Goal: Task Accomplishment & Management: Use online tool/utility

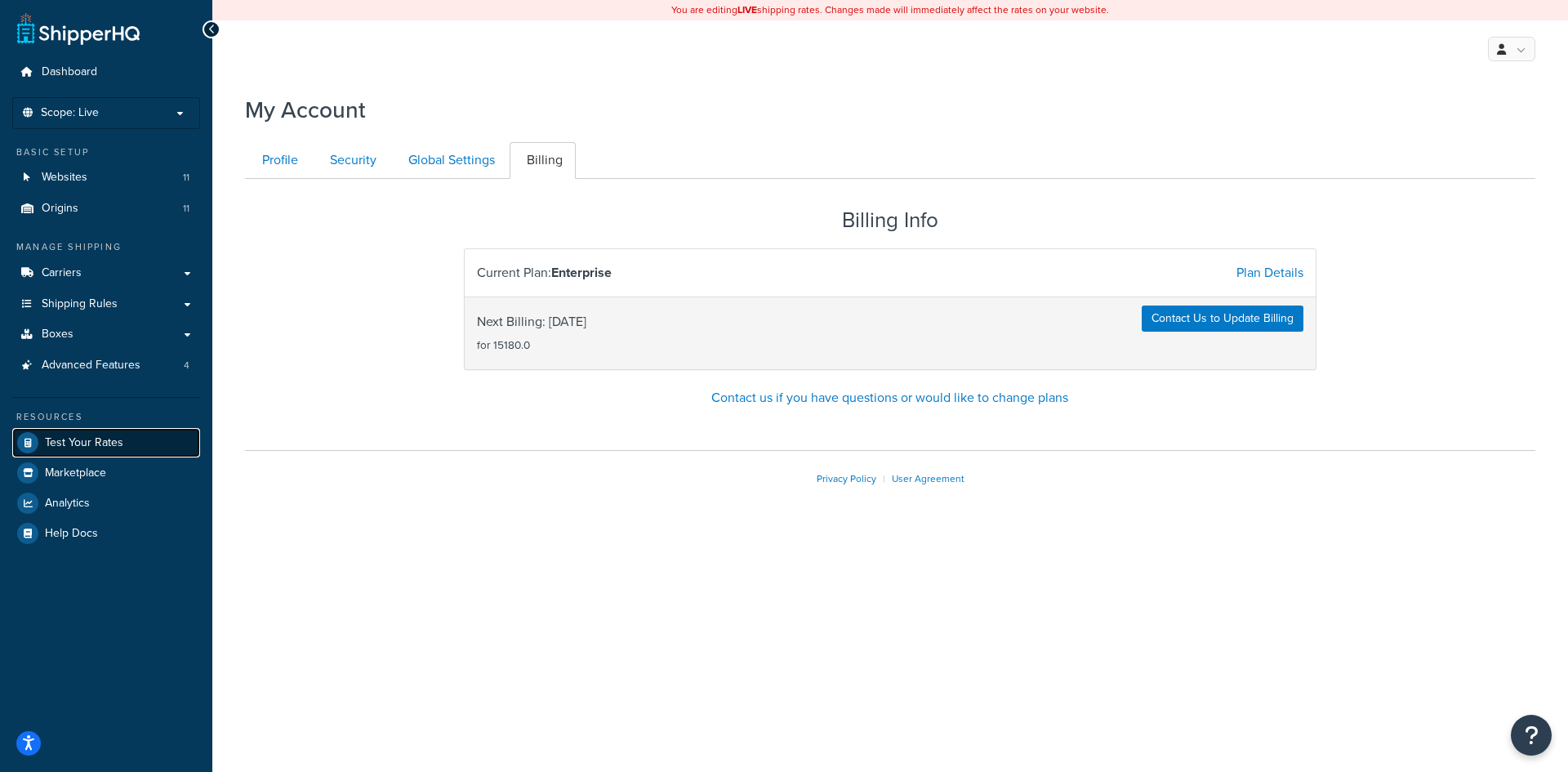
click at [105, 450] on link "Test Your Rates" at bounding box center [106, 442] width 188 height 29
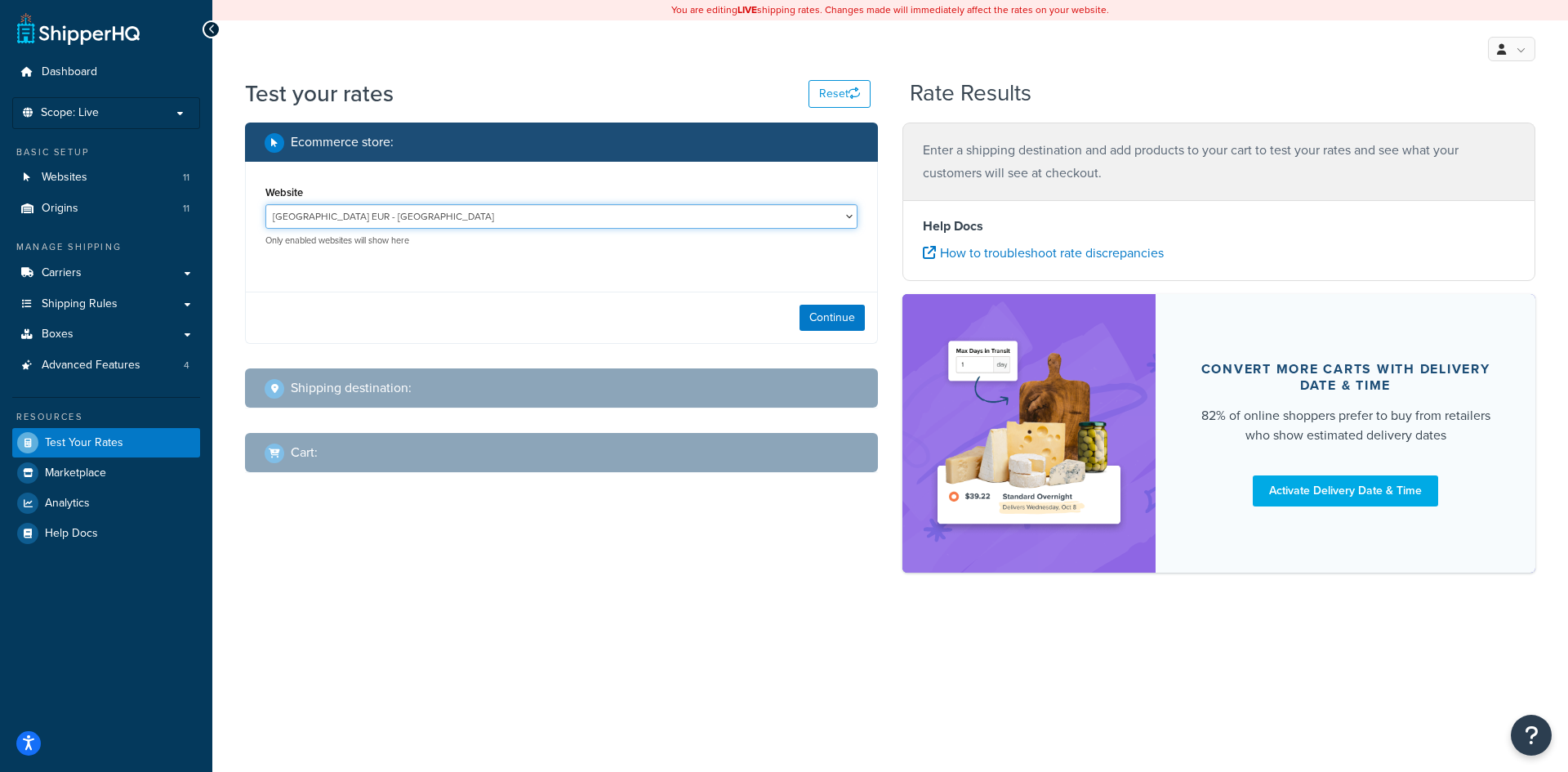
click at [512, 213] on select "[GEOGRAPHIC_DATA] EUR - [GEOGRAPHIC_DATA] [GEOGRAPHIC_DATA] GBP - [GEOGRAPHIC_D…" at bounding box center [561, 217] width 592 height 25
select select "2b40b8a361f846823851e53fd56c555e"
click at [266, 204] on select "[GEOGRAPHIC_DATA] EUR - [GEOGRAPHIC_DATA] [GEOGRAPHIC_DATA] GBP - [GEOGRAPHIC_D…" at bounding box center [561, 217] width 592 height 25
click at [822, 325] on button "Continue" at bounding box center [832, 317] width 66 height 26
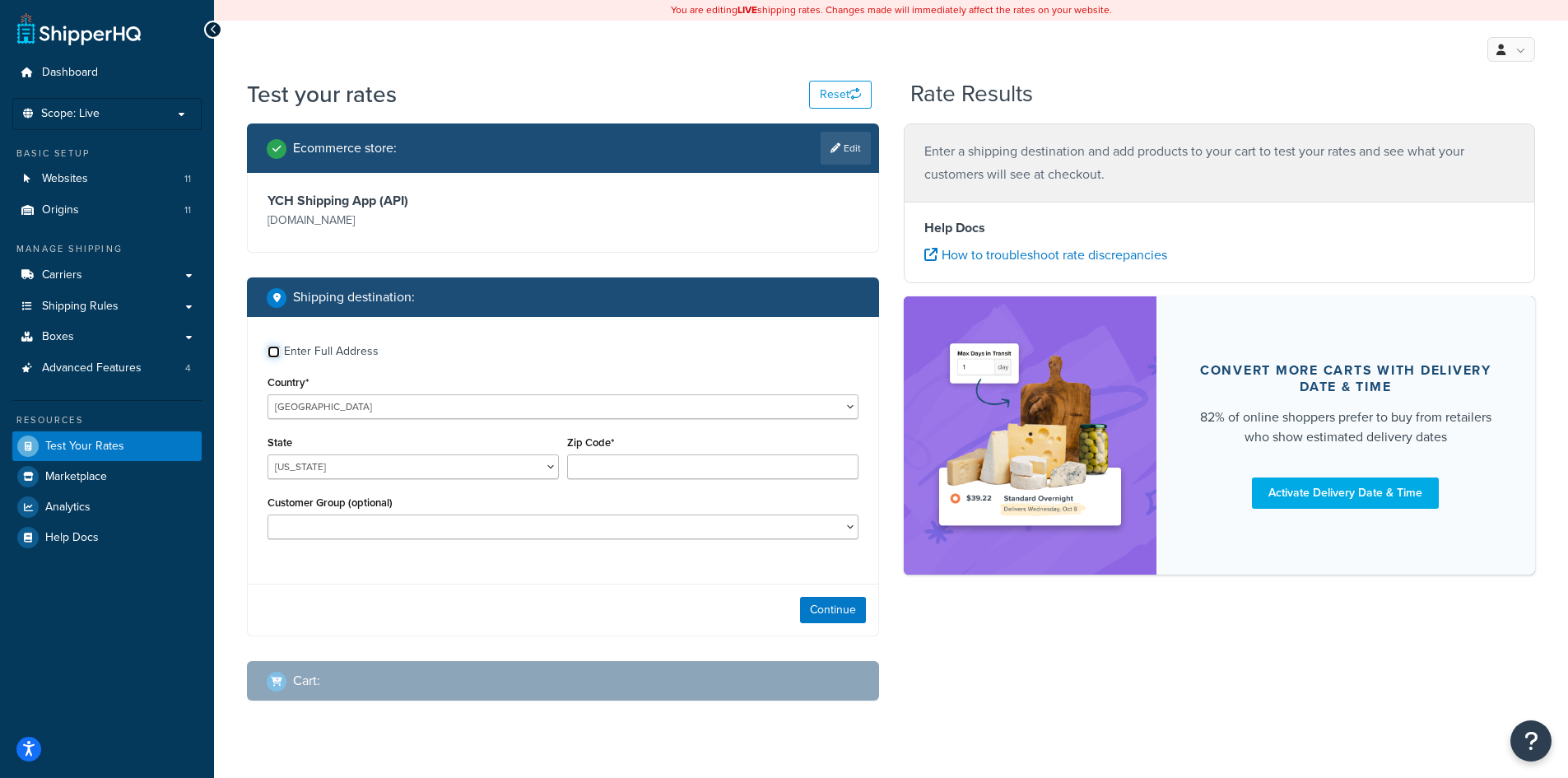
click at [270, 351] on input "Enter Full Address" at bounding box center [274, 351] width 13 height 13
checkbox input "true"
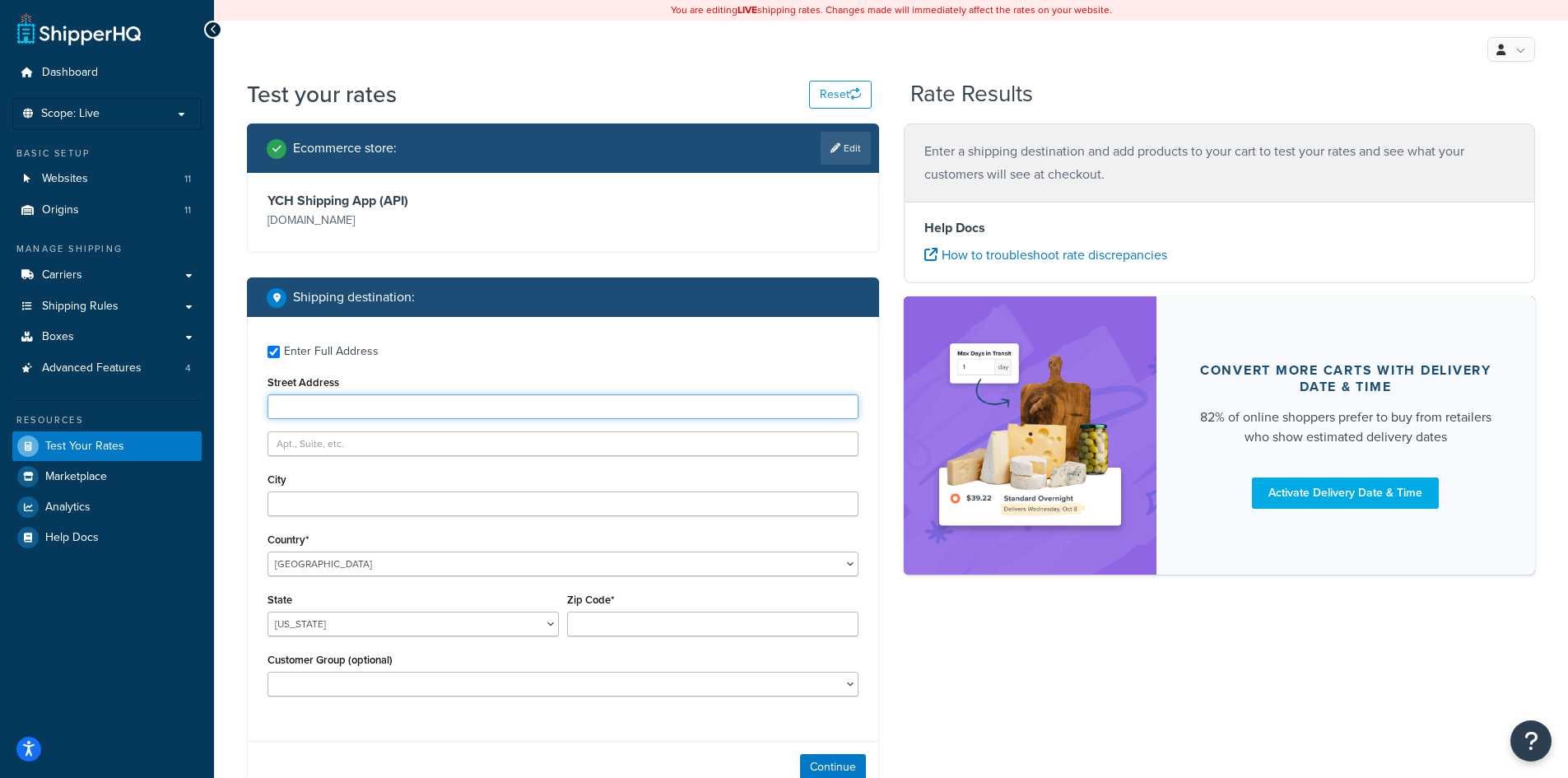
click at [342, 408] on input "Street Address" at bounding box center [563, 407] width 592 height 25
type input "90 Riveier-Aux-Ecorces"
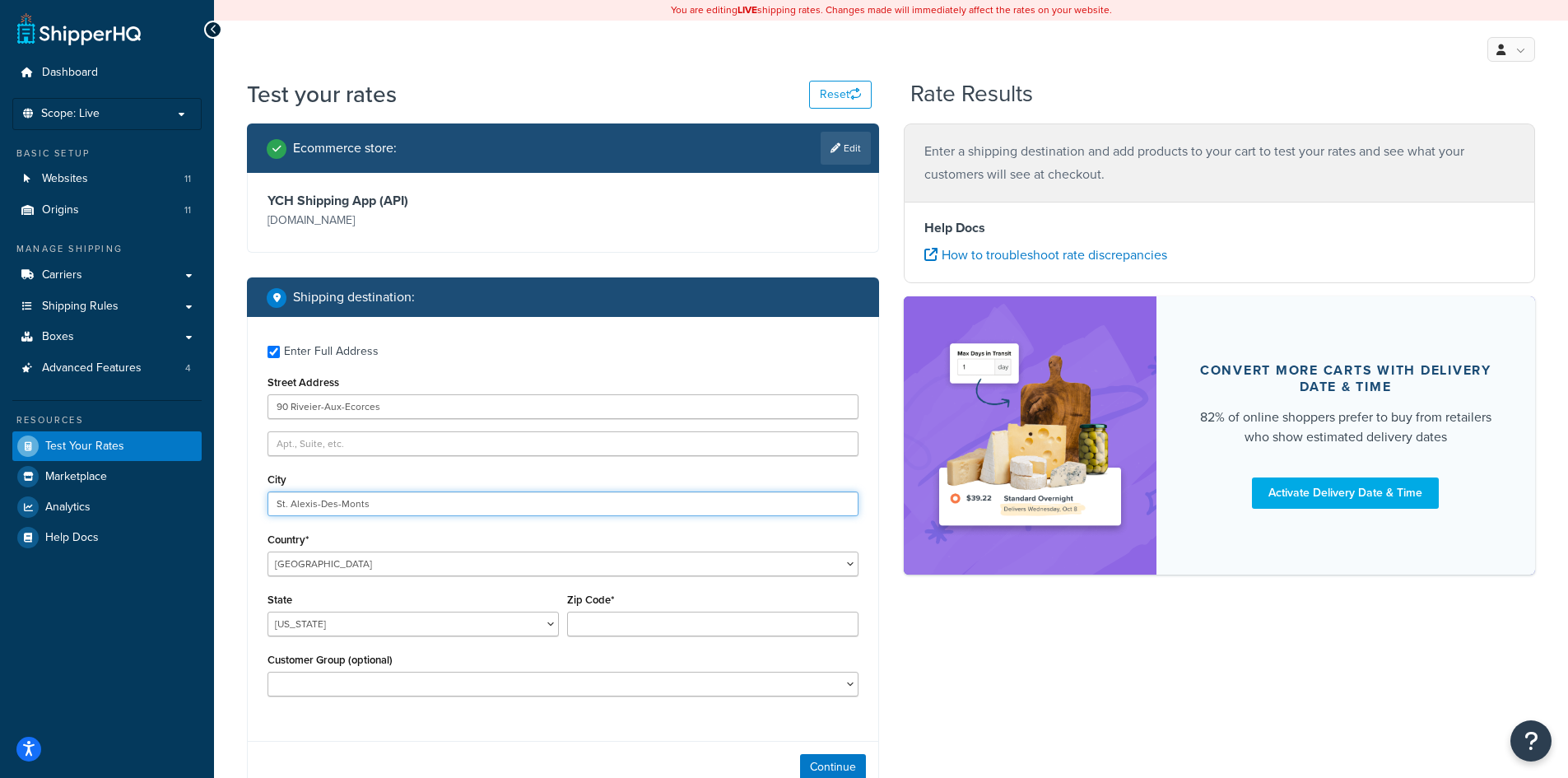
type input "St. Alexis-Des-Monts"
click at [476, 578] on div "Enter Full Address Street Address 90 Riveier-Aux-[GEOGRAPHIC_DATA] [GEOGRAPHIC_…" at bounding box center [563, 523] width 631 height 412
click at [318, 568] on select "[GEOGRAPHIC_DATA] [GEOGRAPHIC_DATA] [GEOGRAPHIC_DATA] [GEOGRAPHIC_DATA] [GEOGRA…" at bounding box center [563, 564] width 592 height 25
select select "CA"
click at [268, 551] on select "[GEOGRAPHIC_DATA] [GEOGRAPHIC_DATA] [GEOGRAPHIC_DATA] [GEOGRAPHIC_DATA] [GEOGRA…" at bounding box center [563, 564] width 592 height 25
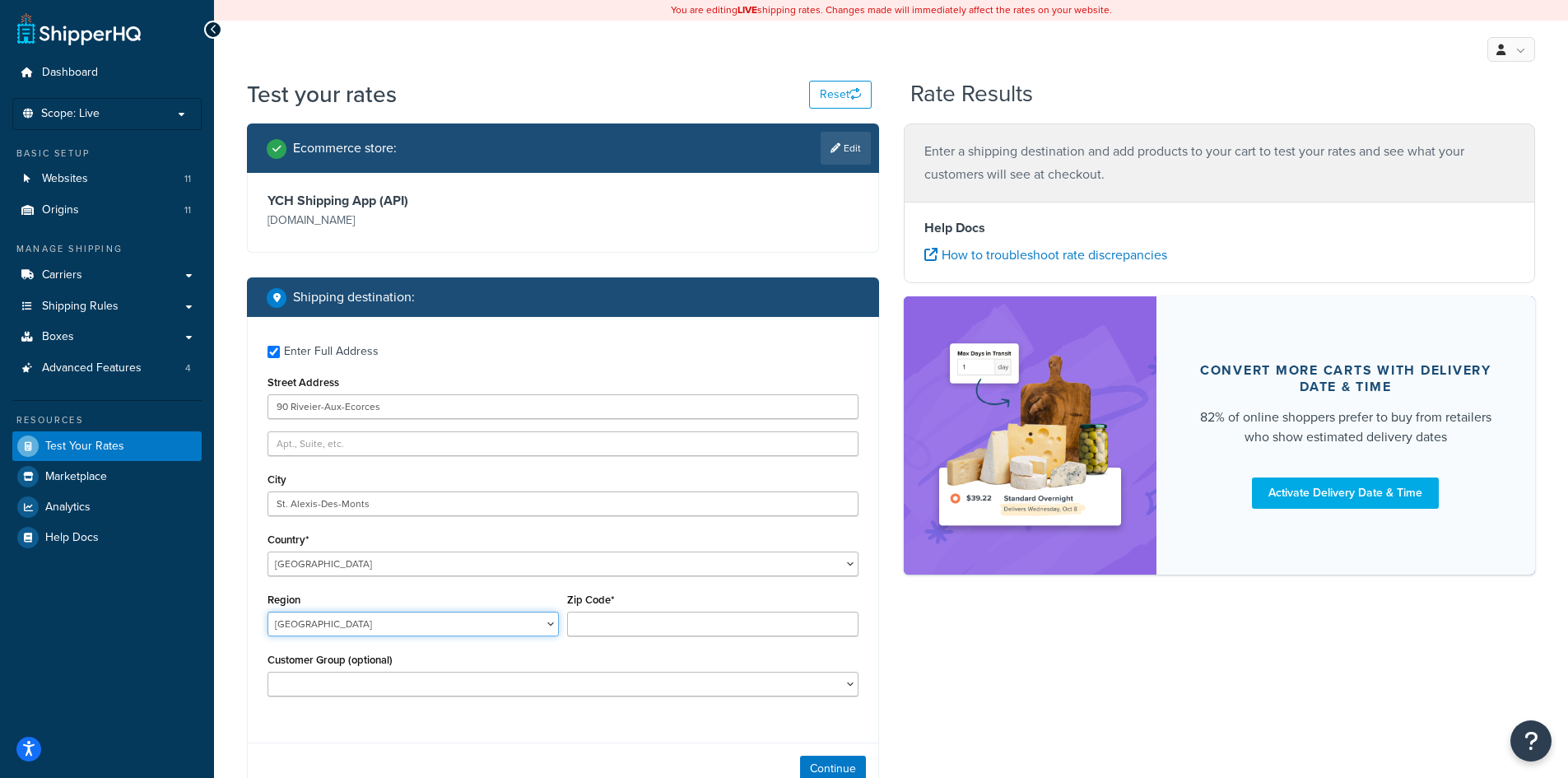
click at [400, 622] on select "[GEOGRAPHIC_DATA] [GEOGRAPHIC_DATA] [GEOGRAPHIC_DATA] [GEOGRAPHIC_DATA] [GEOGRA…" at bounding box center [413, 624] width 291 height 25
select select "QC"
click at [268, 612] on select "[GEOGRAPHIC_DATA] [GEOGRAPHIC_DATA] [GEOGRAPHIC_DATA] [GEOGRAPHIC_DATA] [GEOGRA…" at bounding box center [413, 624] width 291 height 25
click at [607, 622] on input "Zip Code*" at bounding box center [713, 624] width 291 height 25
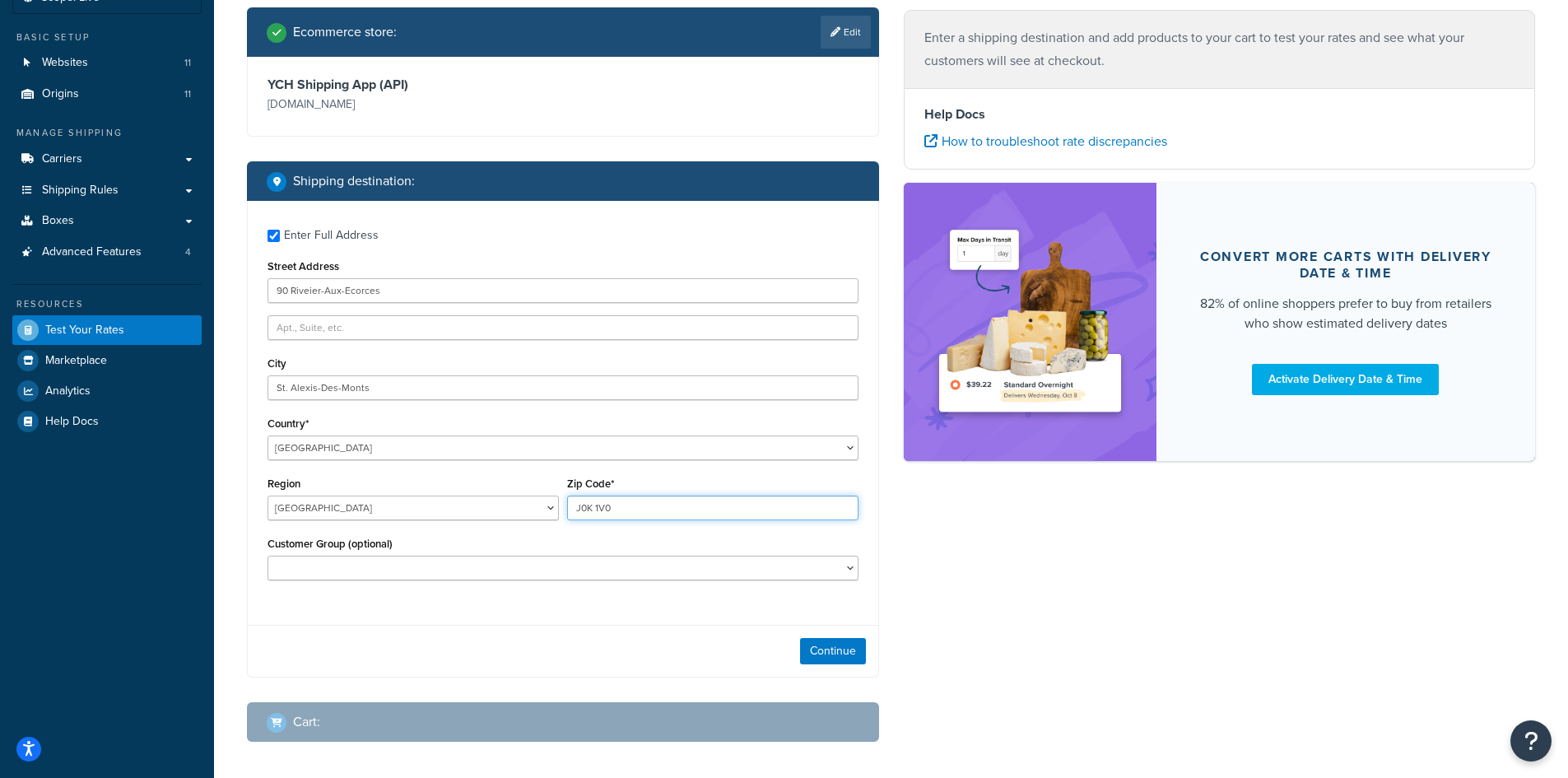
scroll to position [165, 0]
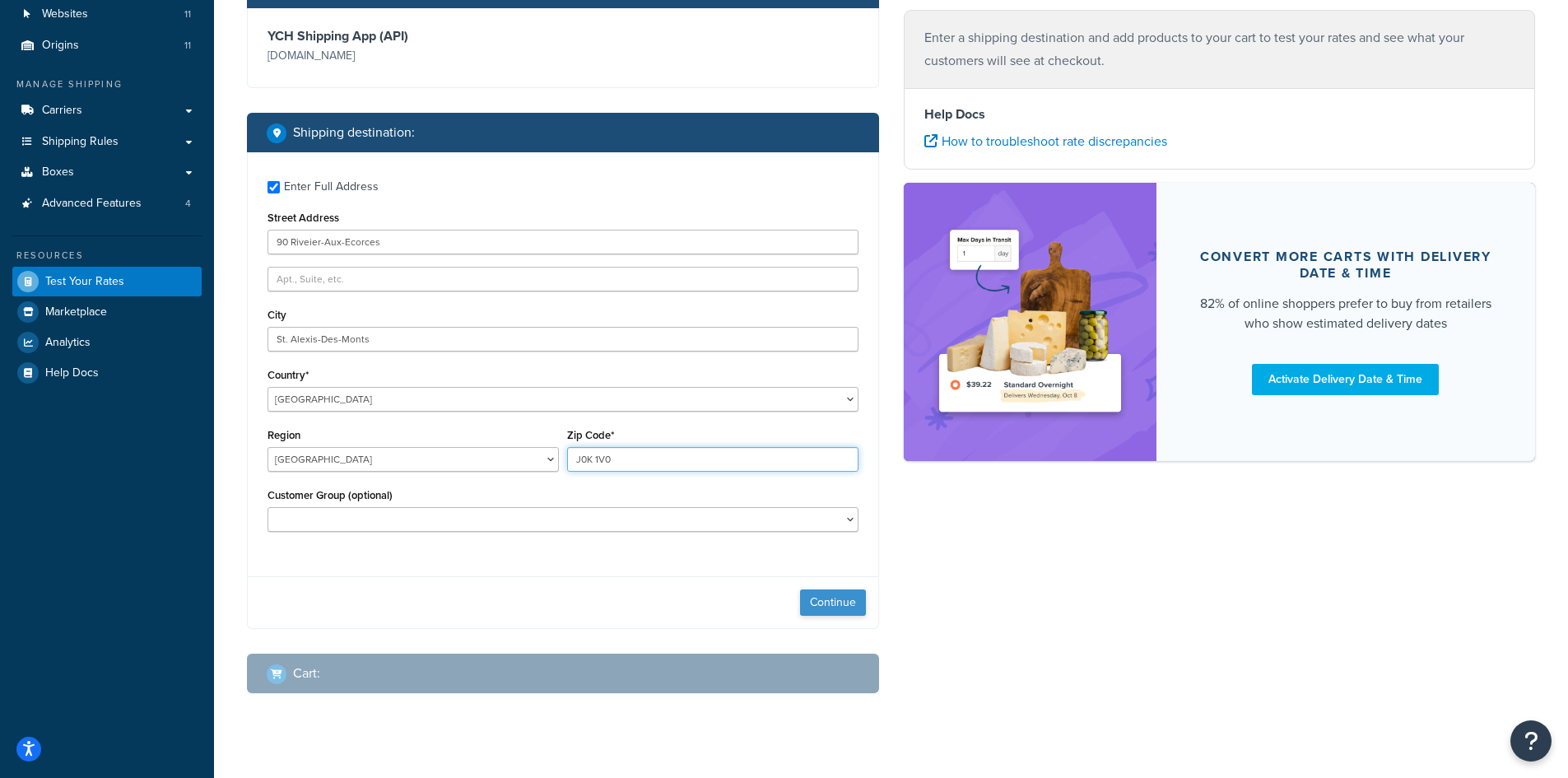
type input "J0K 1V0"
click at [822, 601] on button "Continue" at bounding box center [833, 602] width 66 height 26
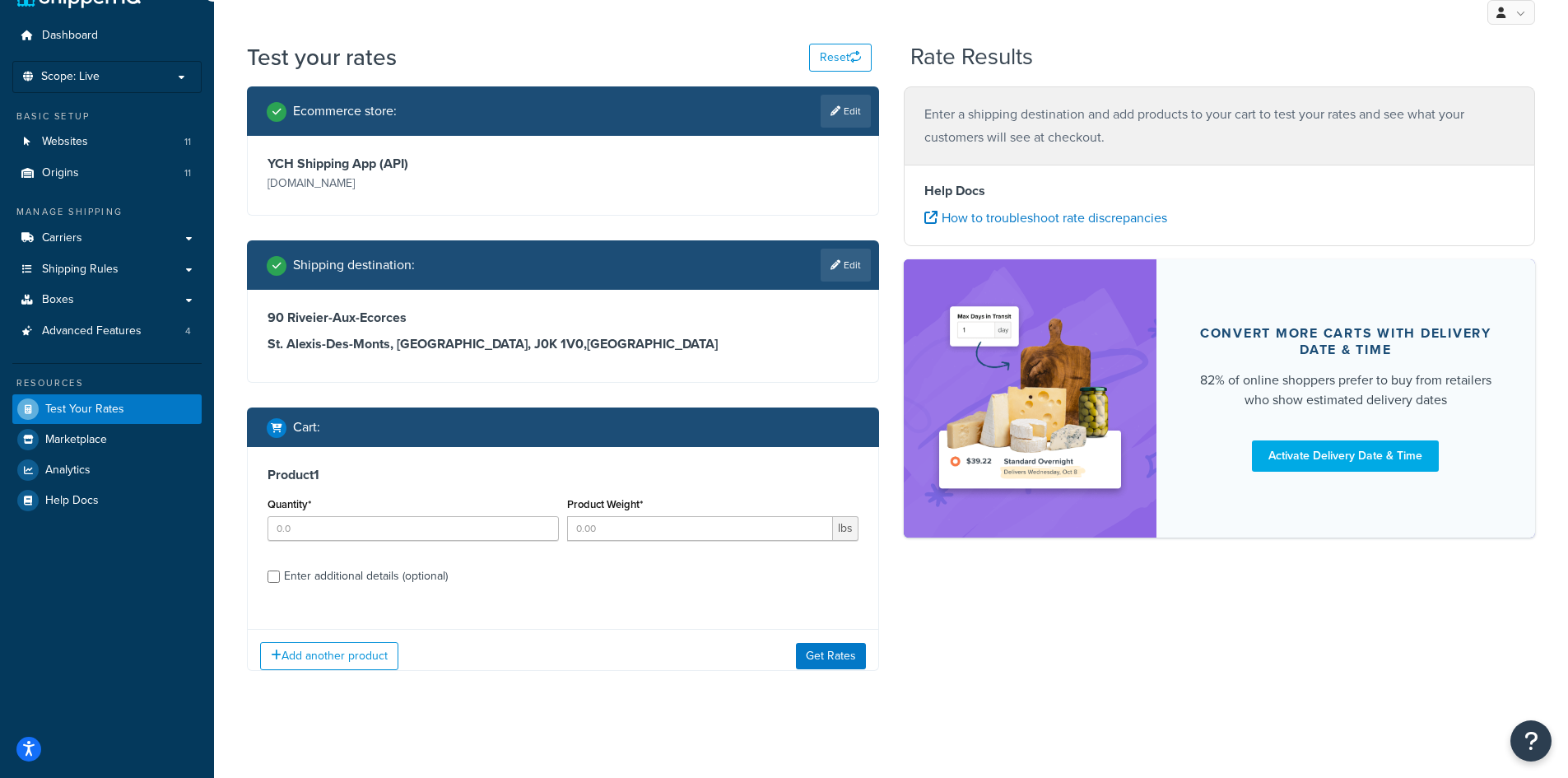
scroll to position [49, 0]
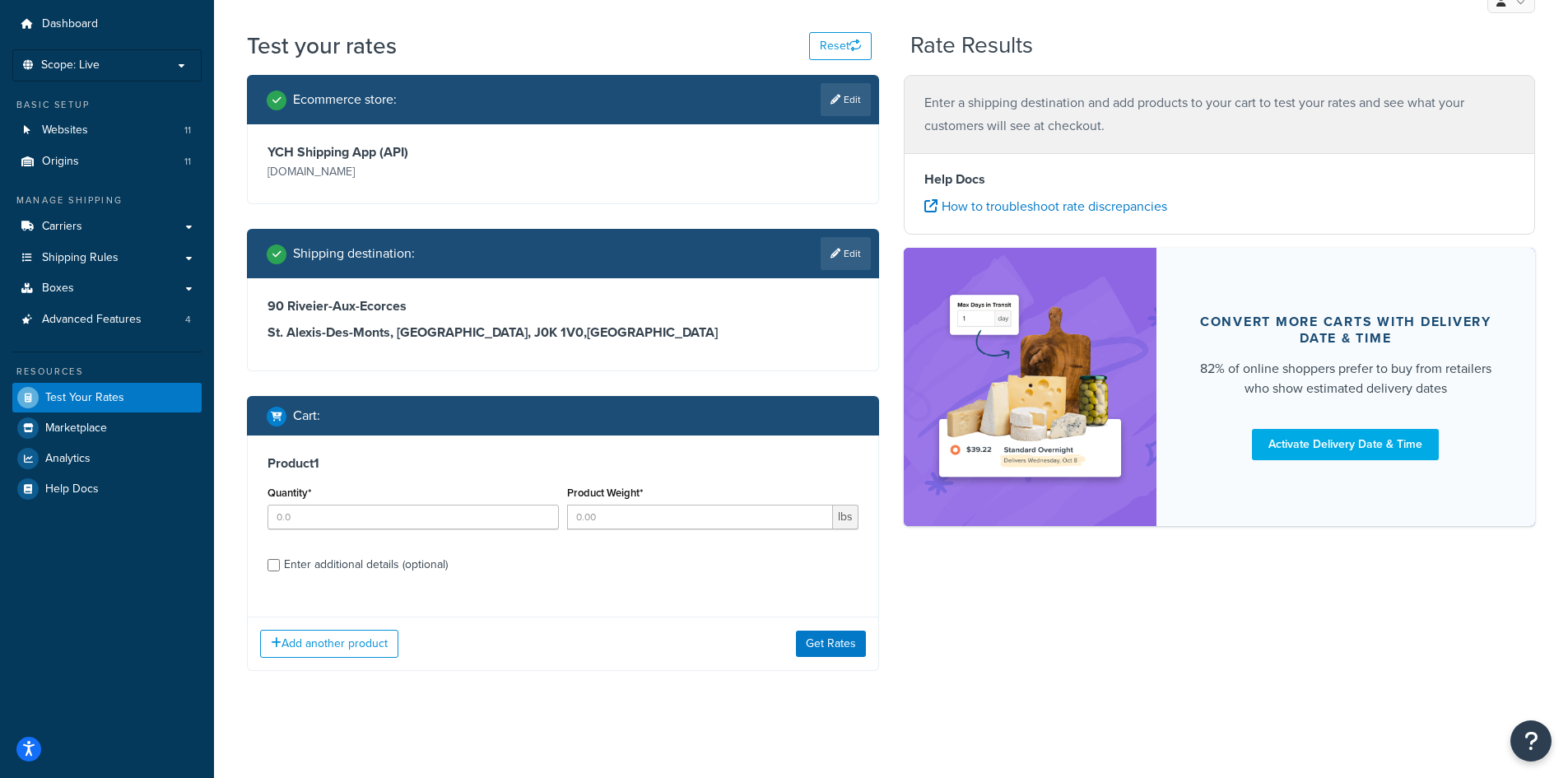
click at [334, 568] on div "Enter additional details (optional)" at bounding box center [366, 565] width 164 height 23
click at [280, 568] on input "Enter additional details (optional)" at bounding box center [274, 565] width 13 height 13
checkbox input "true"
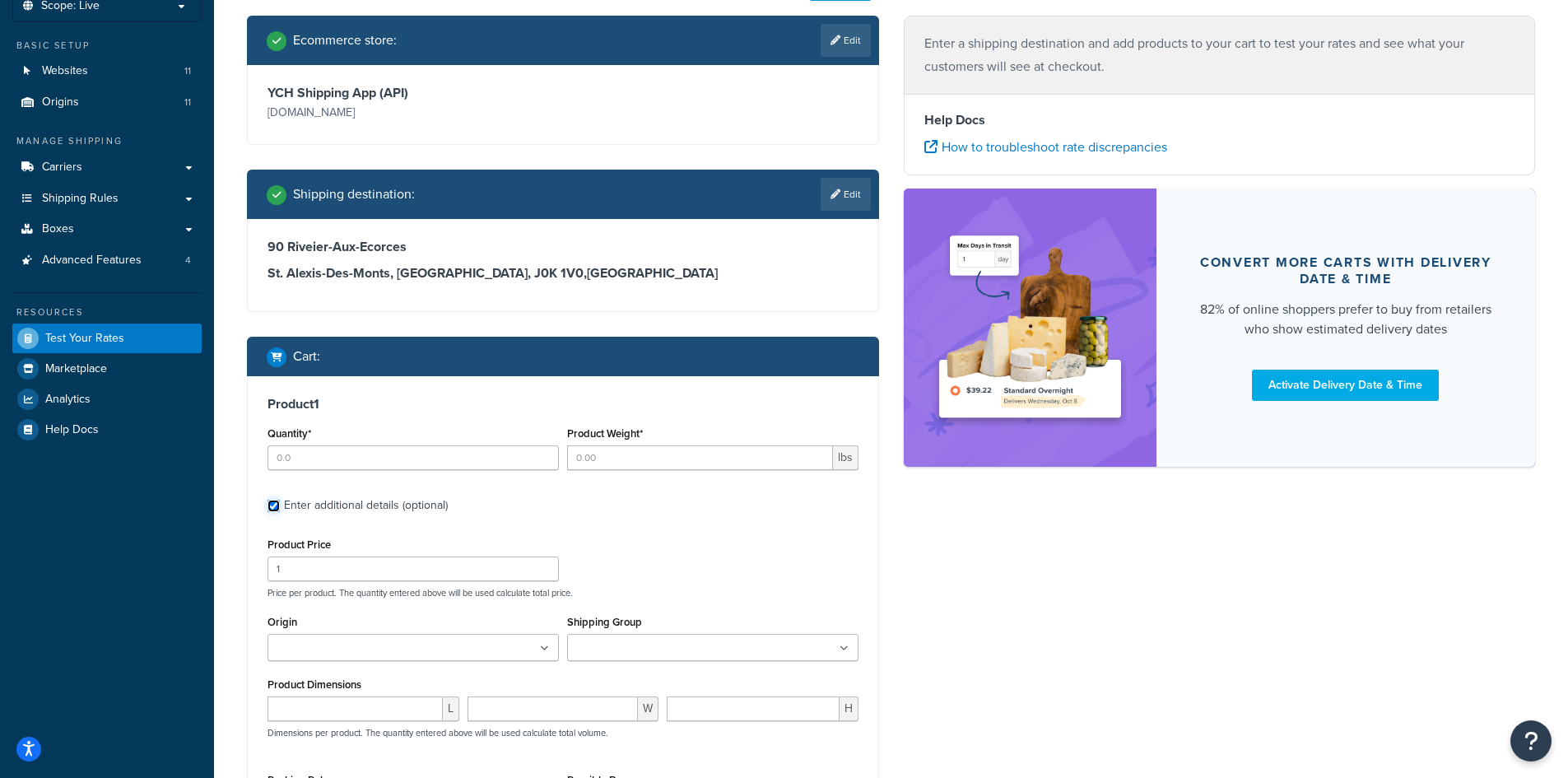
scroll to position [214, 0]
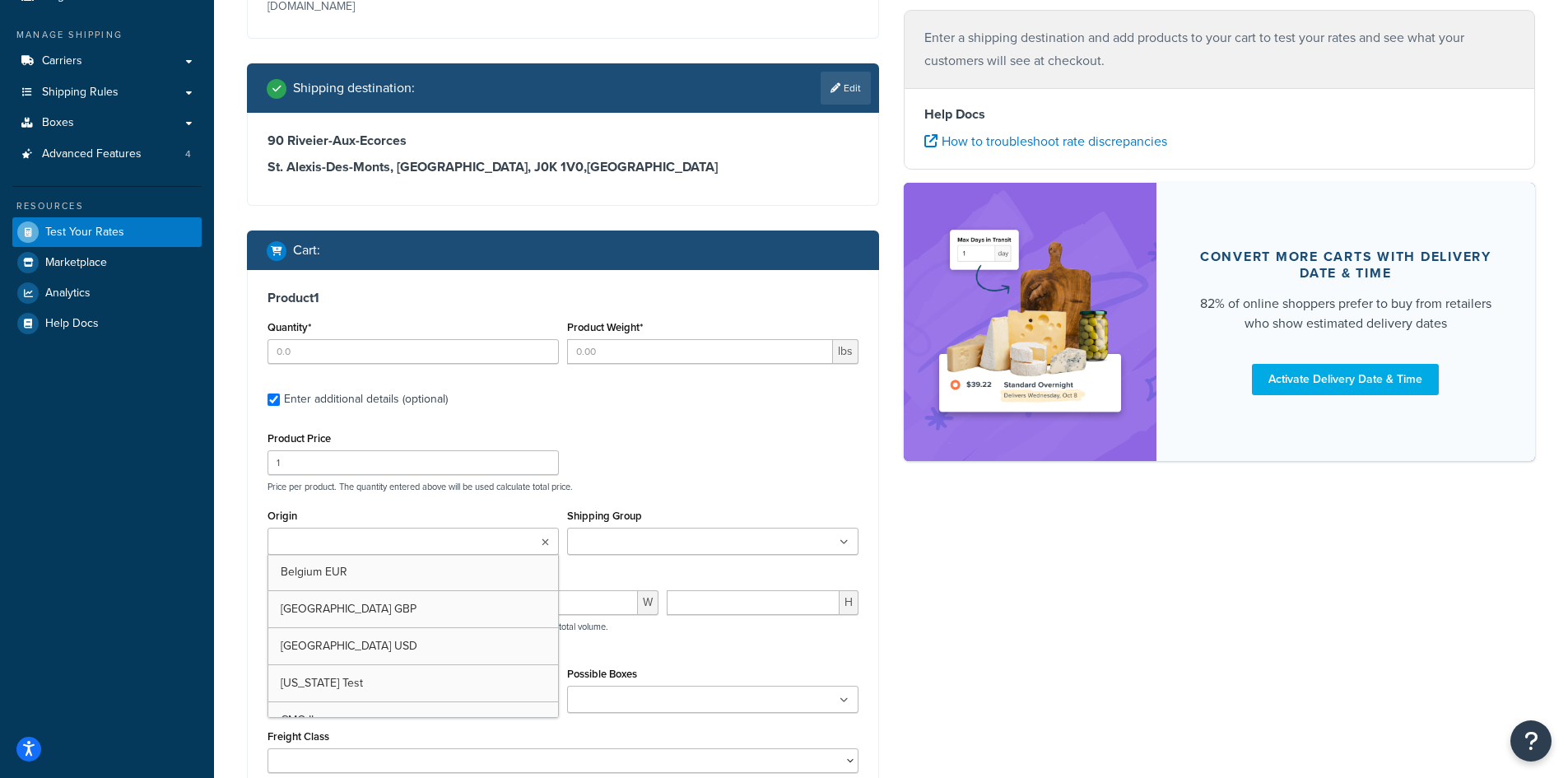
click at [539, 549] on ul at bounding box center [413, 541] width 291 height 27
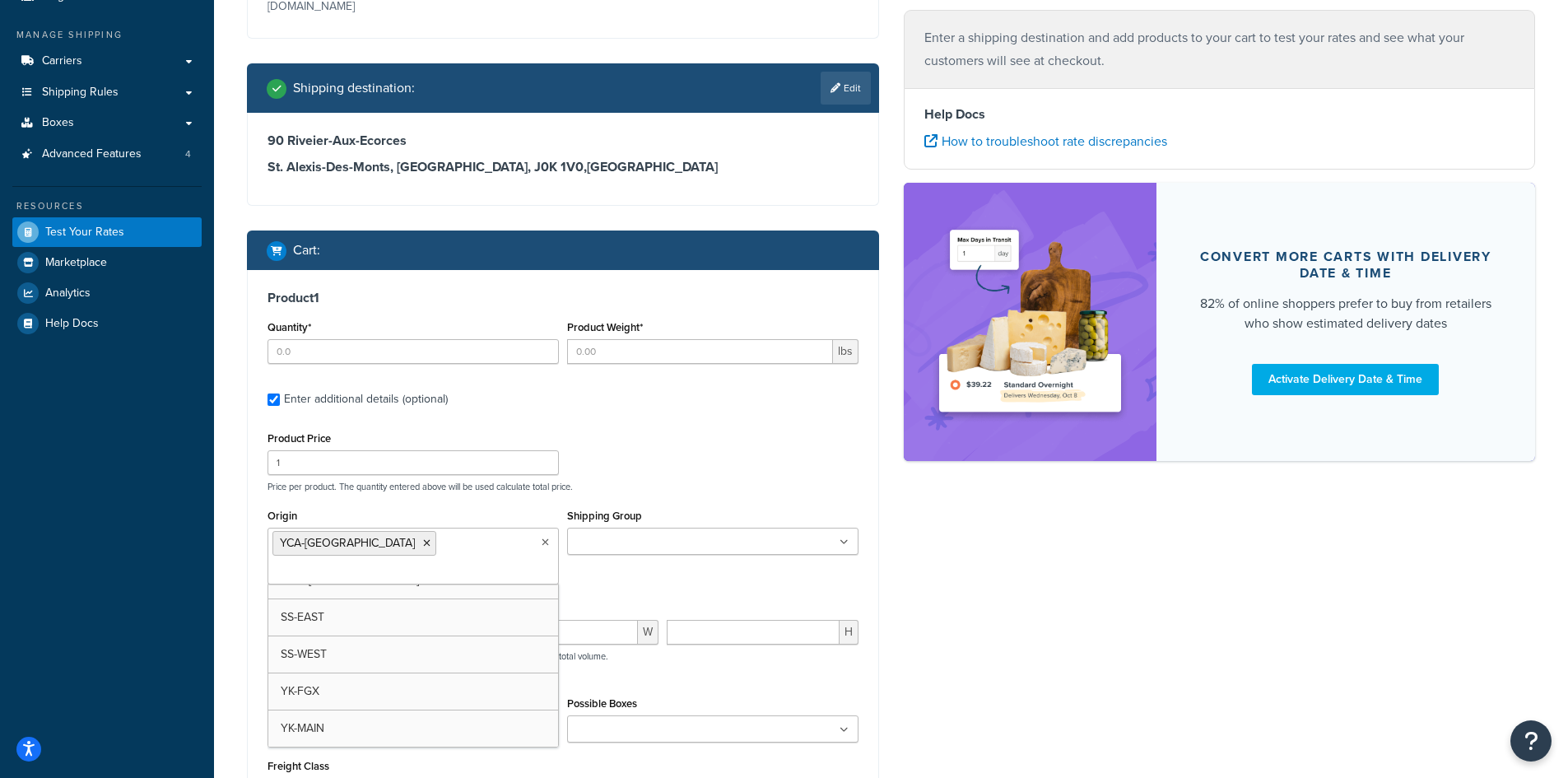
click at [638, 479] on div "Product Price 1 Price per product. The quantity entered above will be used calc…" at bounding box center [563, 460] width 599 height 65
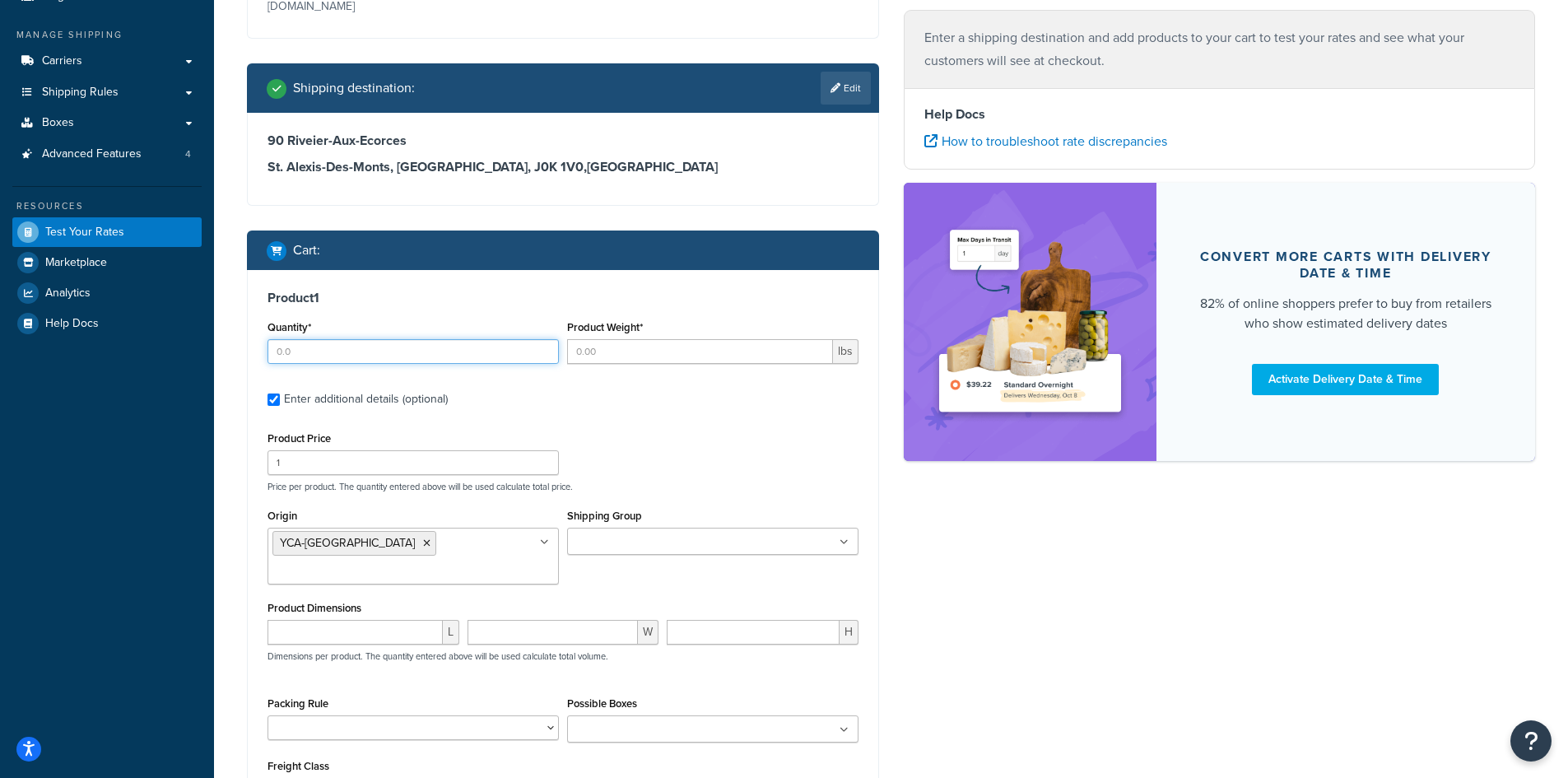
click at [369, 358] on input "Quantity*" at bounding box center [413, 351] width 291 height 25
type input "4"
type input "48"
click at [503, 384] on div "Product 1 Quantity* 4 Product Weight* 48 lbs Enter additional details (optional…" at bounding box center [563, 552] width 631 height 565
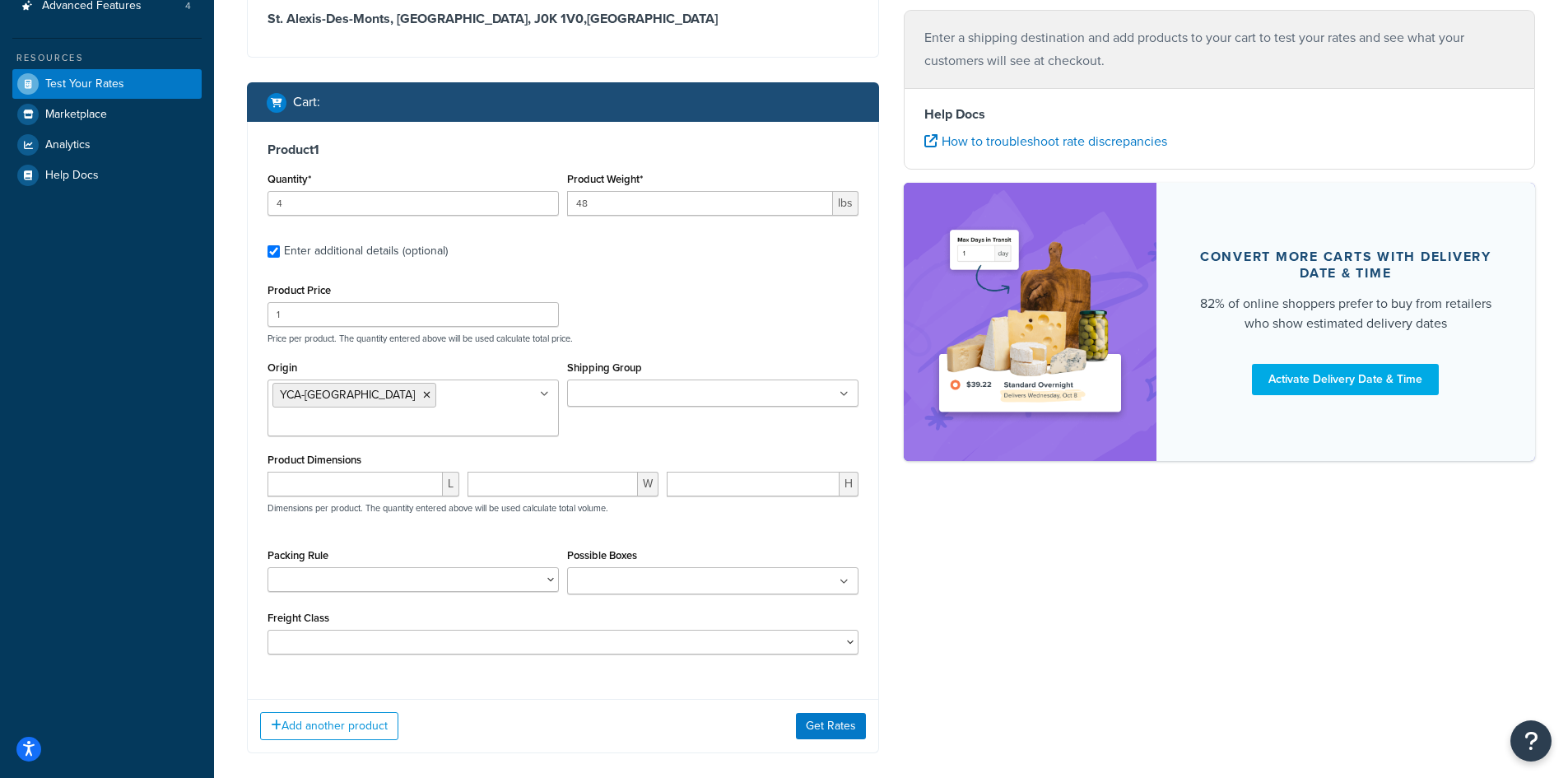
scroll to position [379, 0]
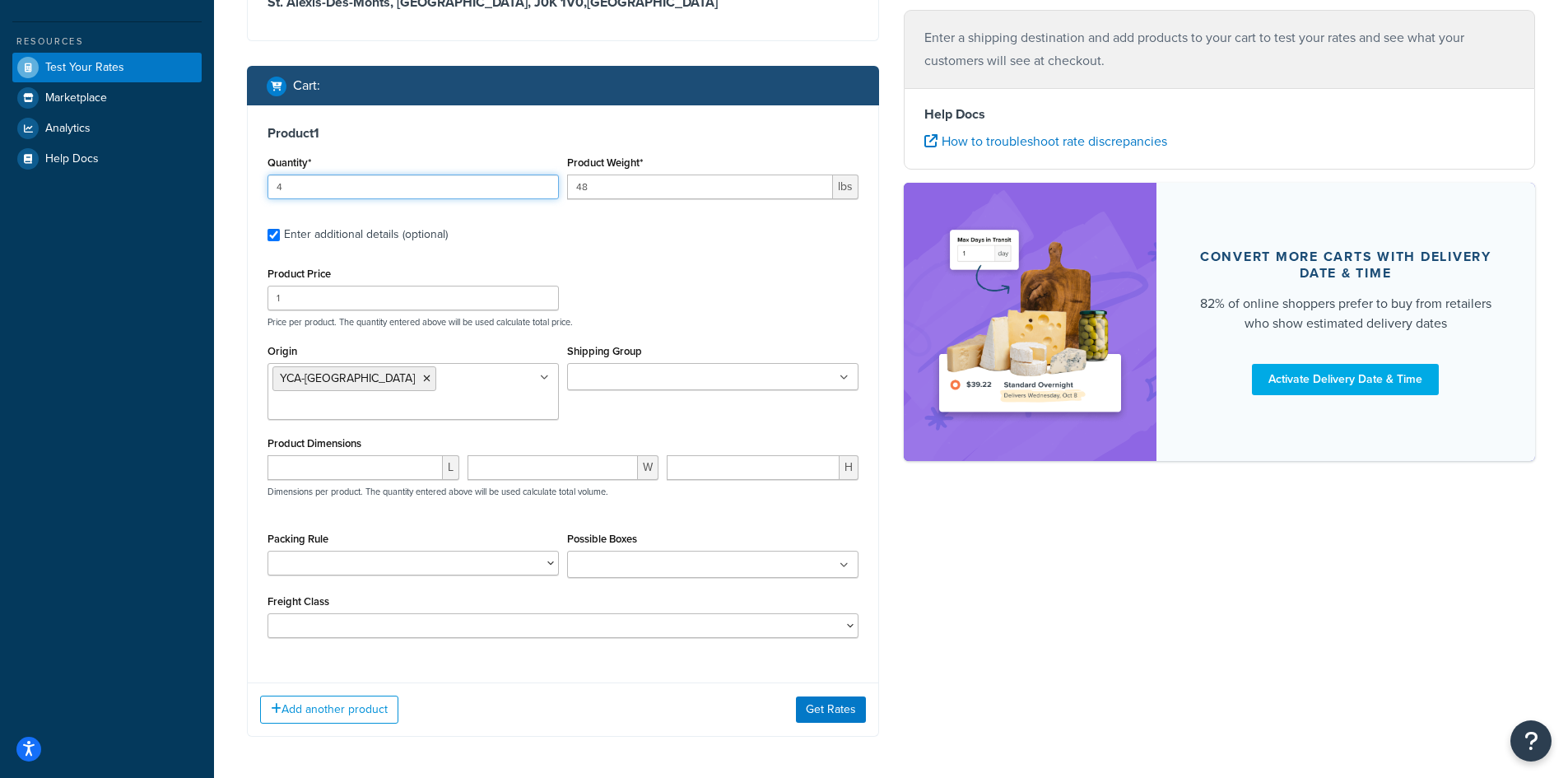
click at [406, 192] on input "4" at bounding box center [413, 187] width 291 height 25
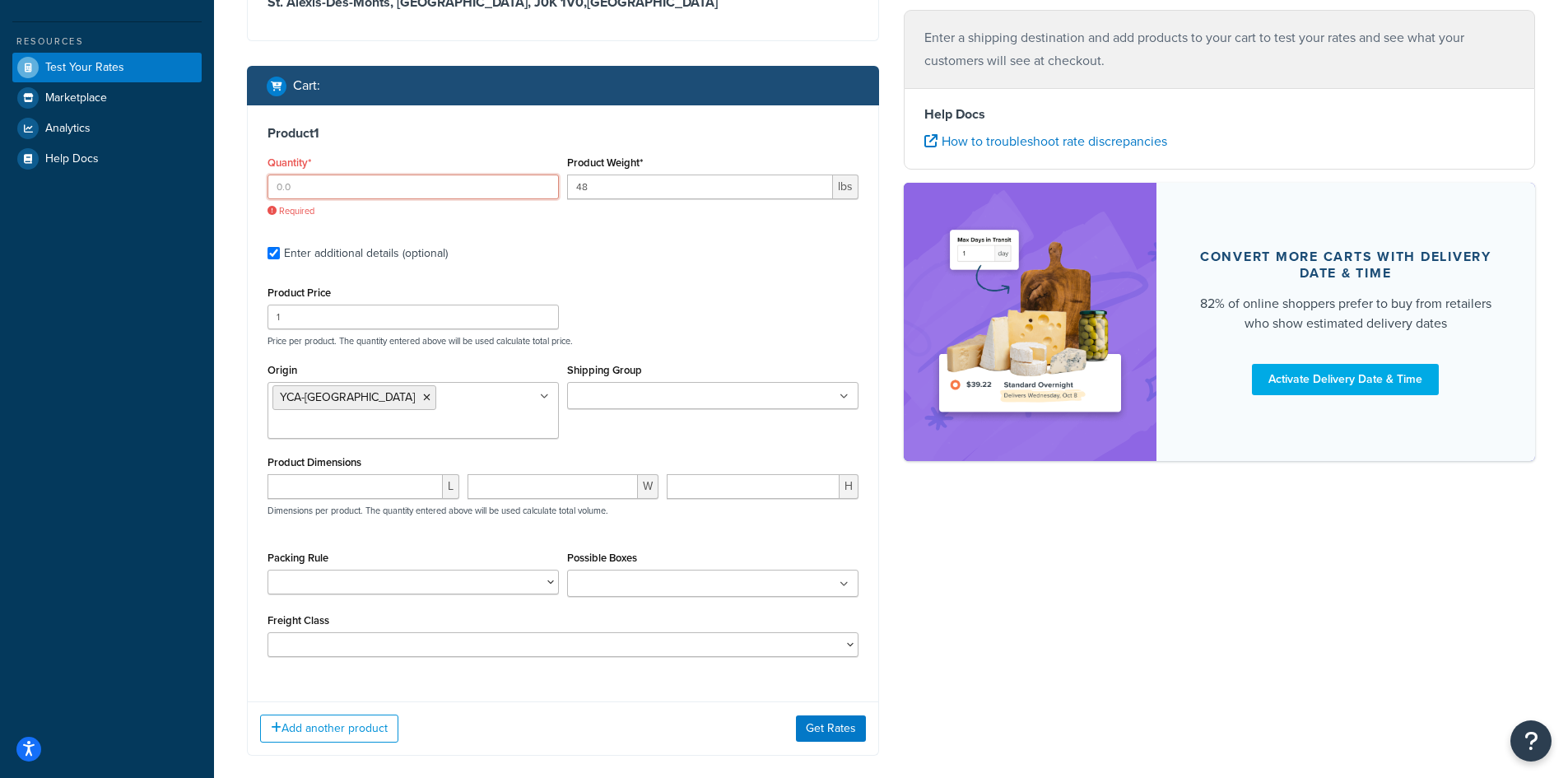
type input "4"
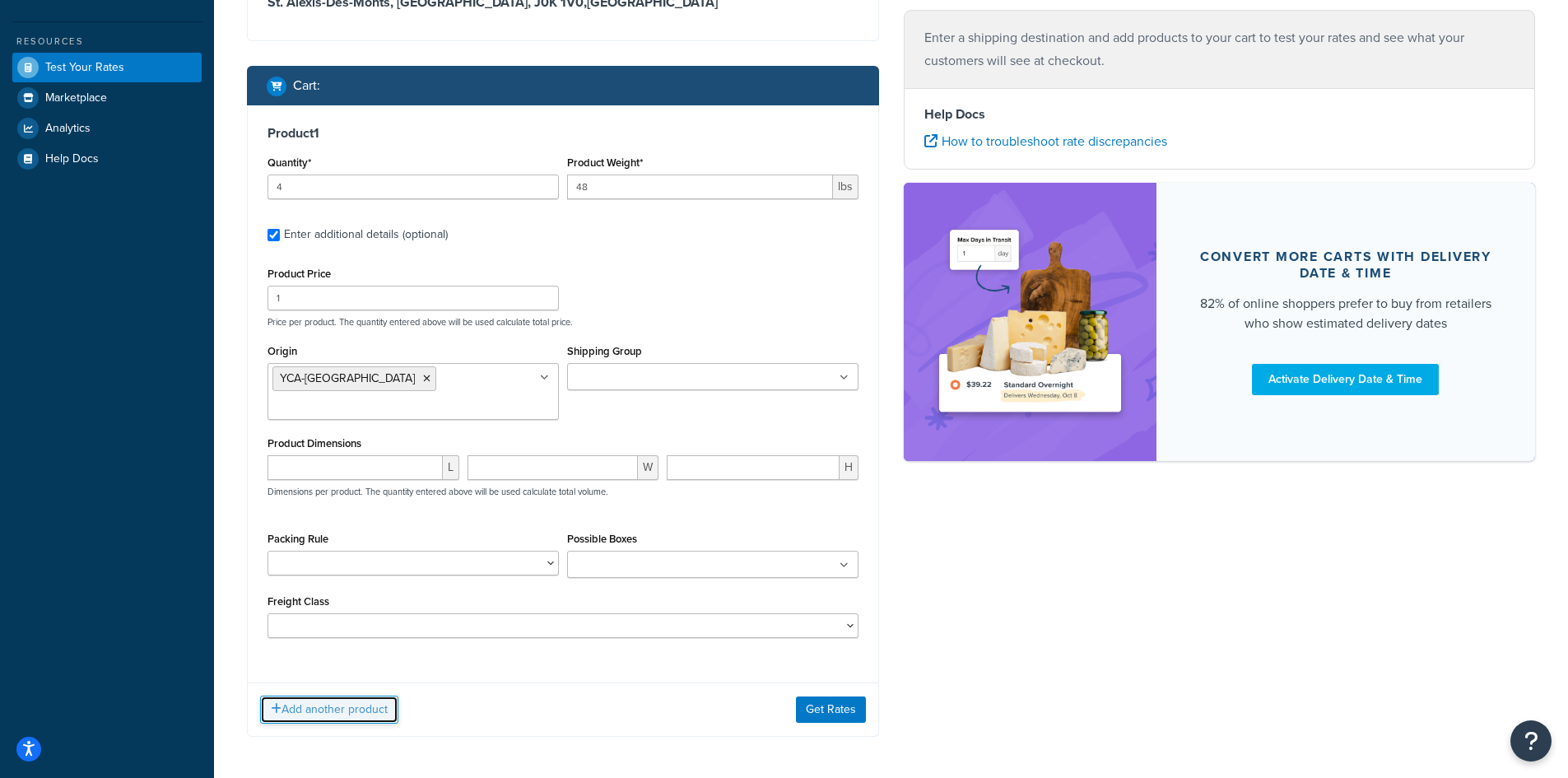
click at [376, 695] on button "Add another product" at bounding box center [329, 709] width 138 height 28
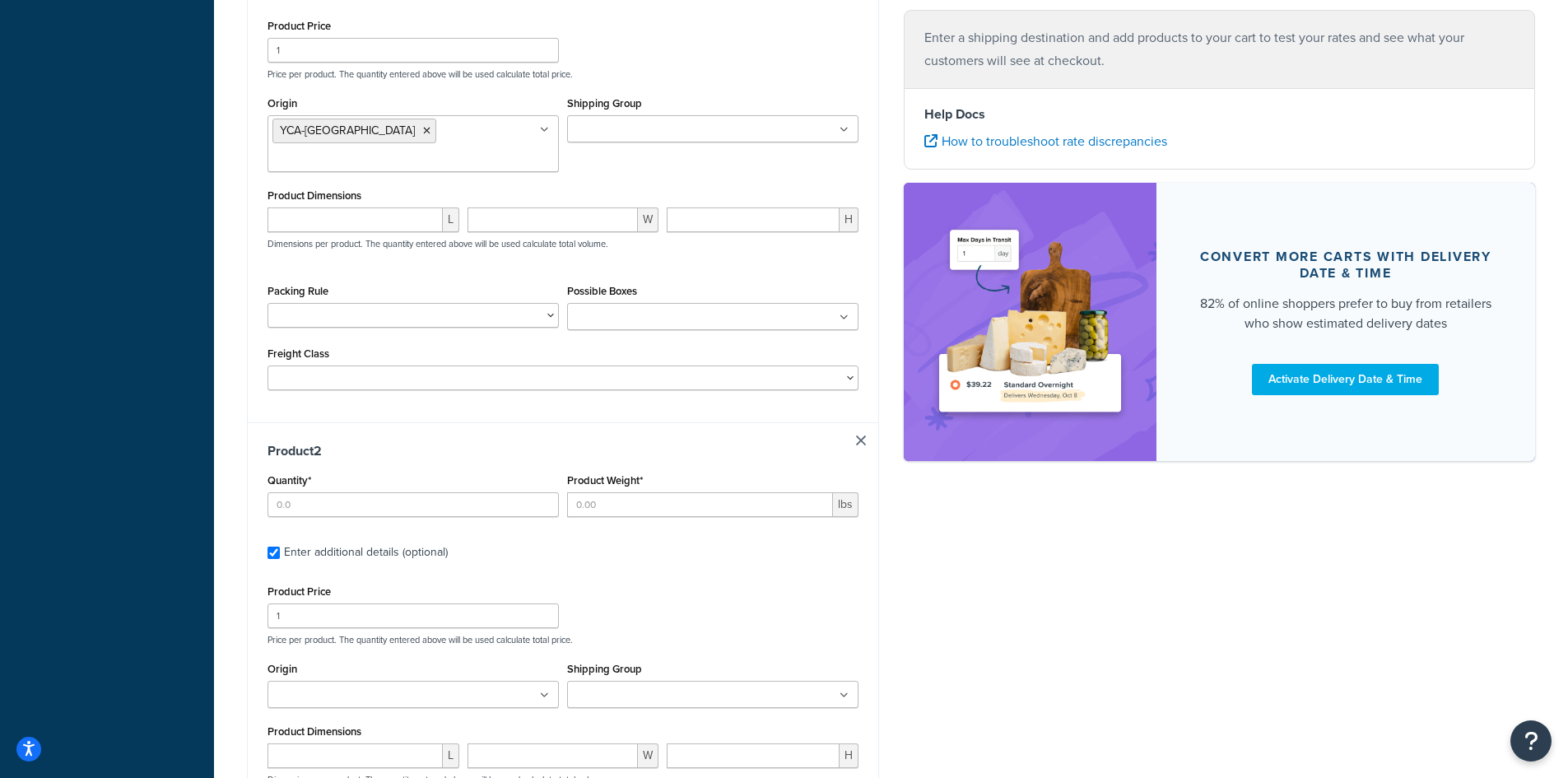
scroll to position [708, 0]
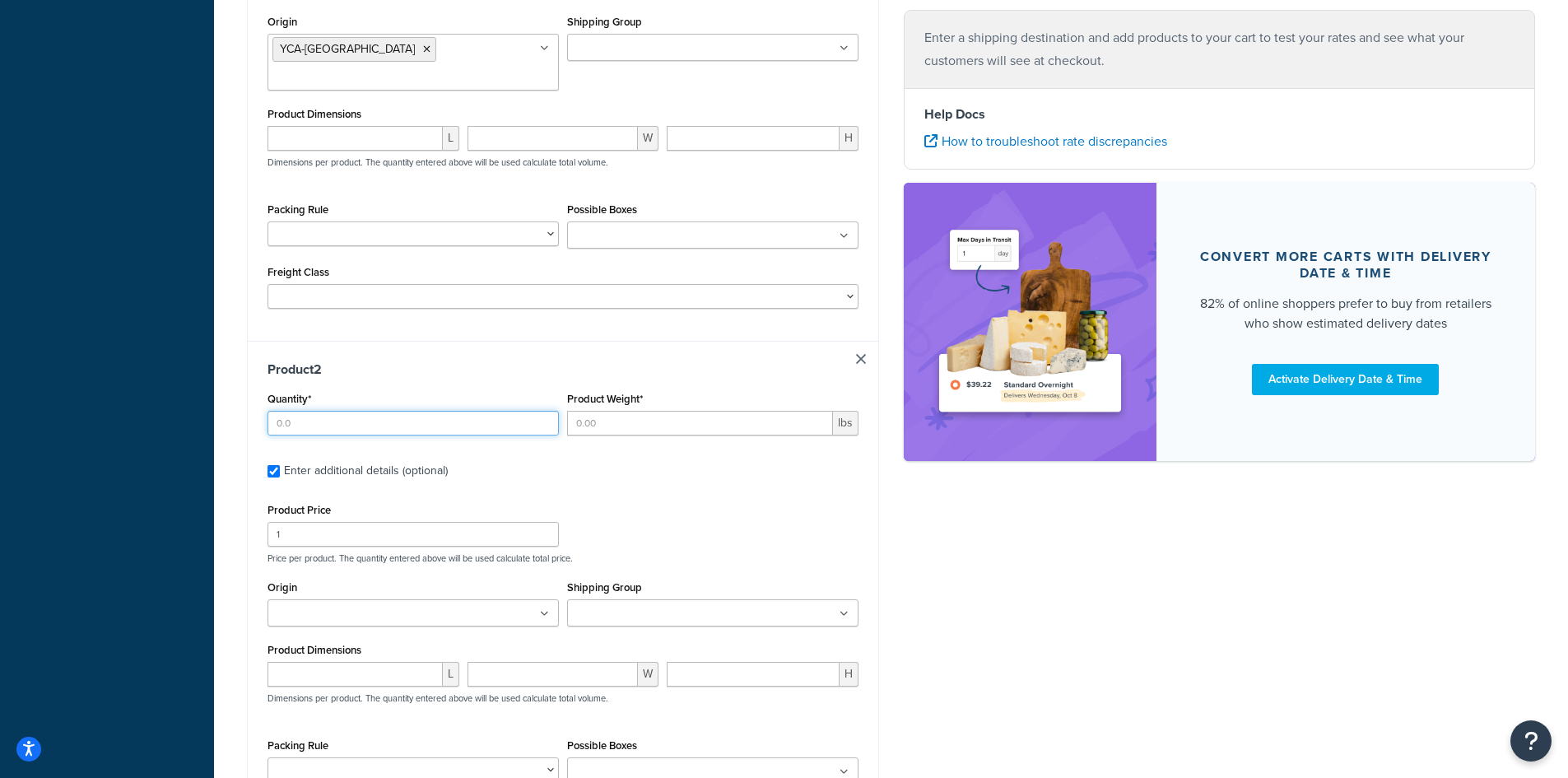
click at [426, 411] on input "Quantity*" at bounding box center [413, 423] width 291 height 25
type input "1"
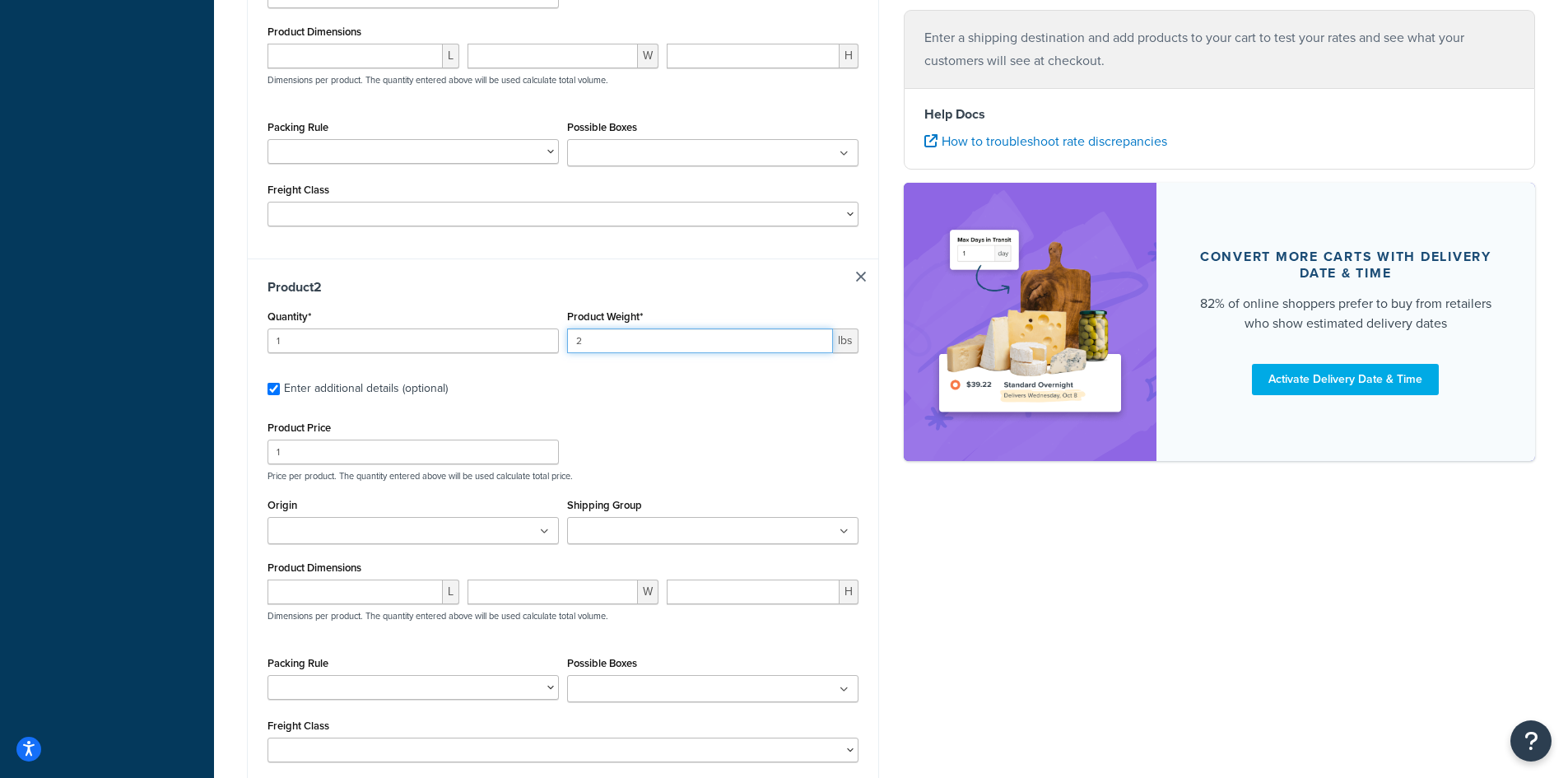
scroll to position [873, 0]
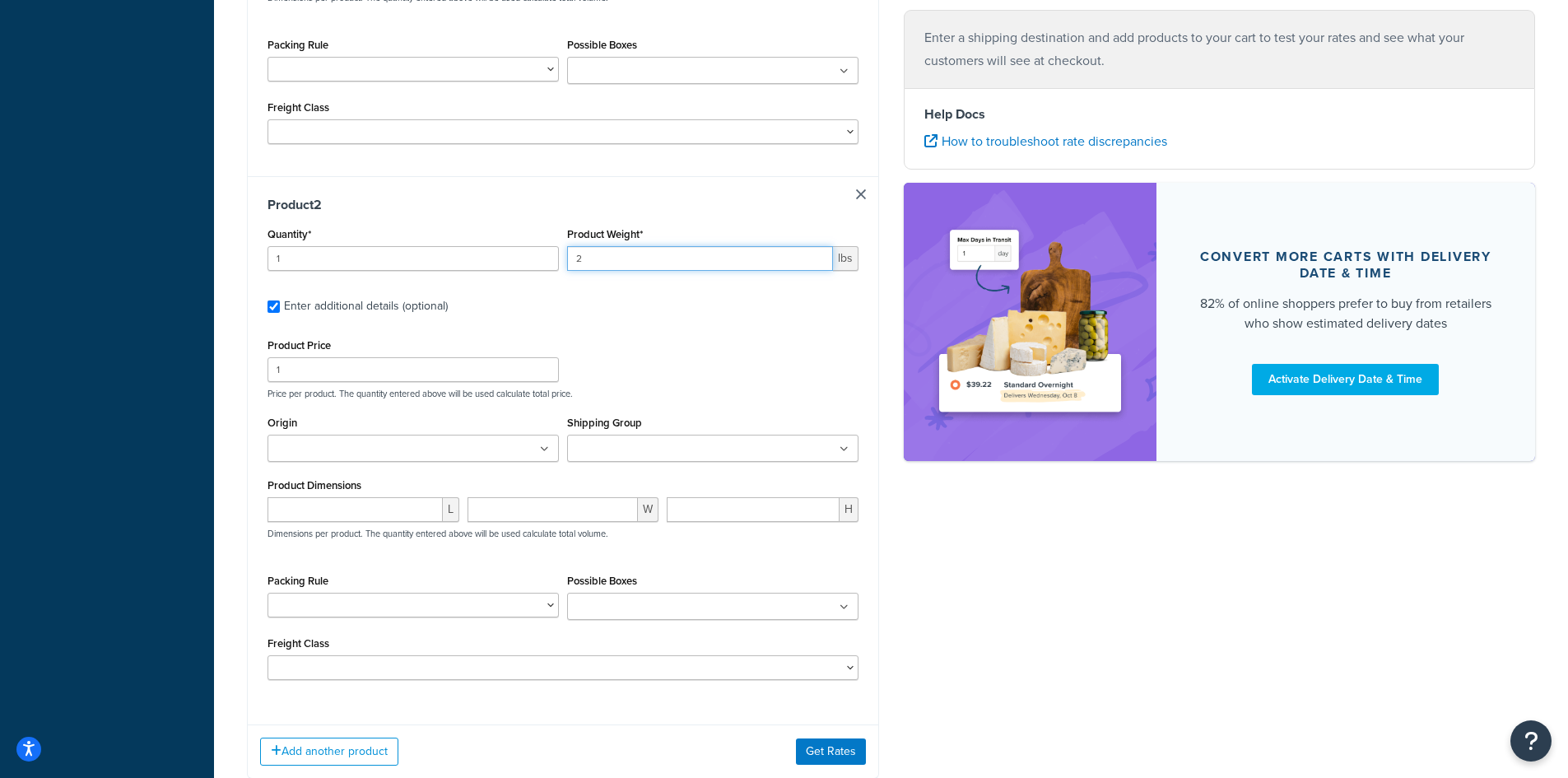
type input "2"
click at [490, 435] on ul at bounding box center [413, 448] width 291 height 27
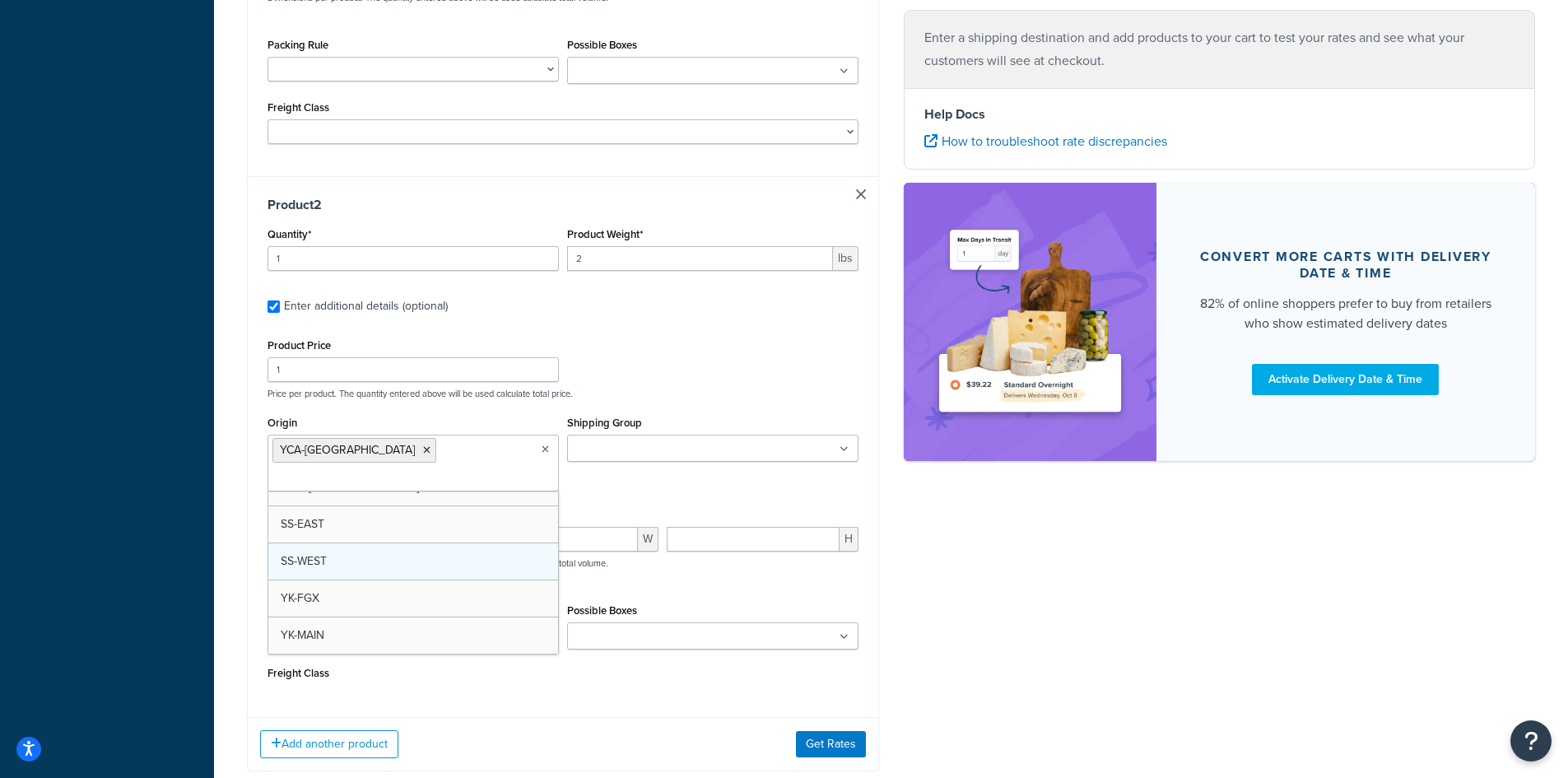
scroll to position [207, 0]
click at [844, 768] on button "Get Rates" at bounding box center [832, 781] width 70 height 26
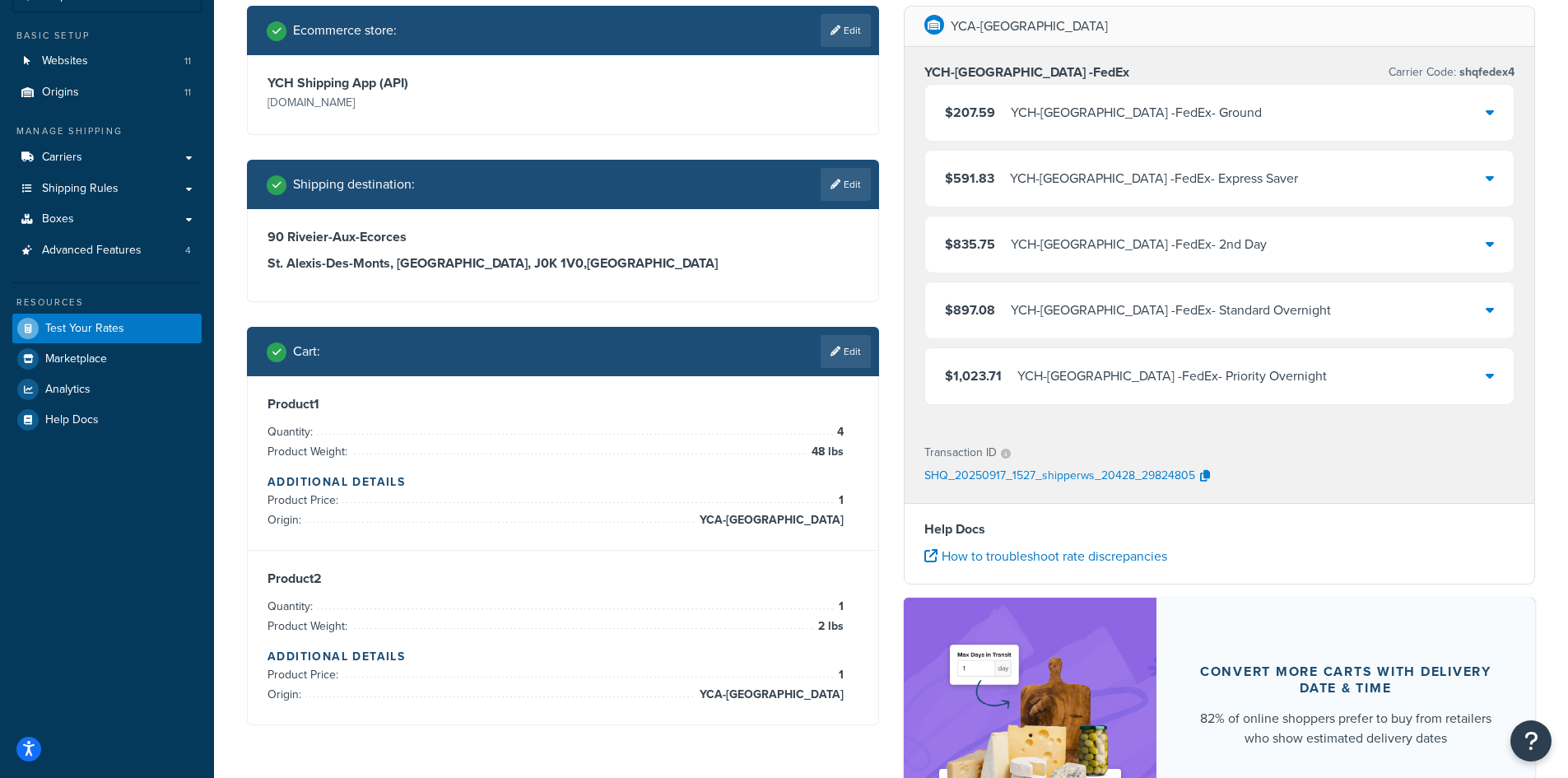
scroll to position [68, 0]
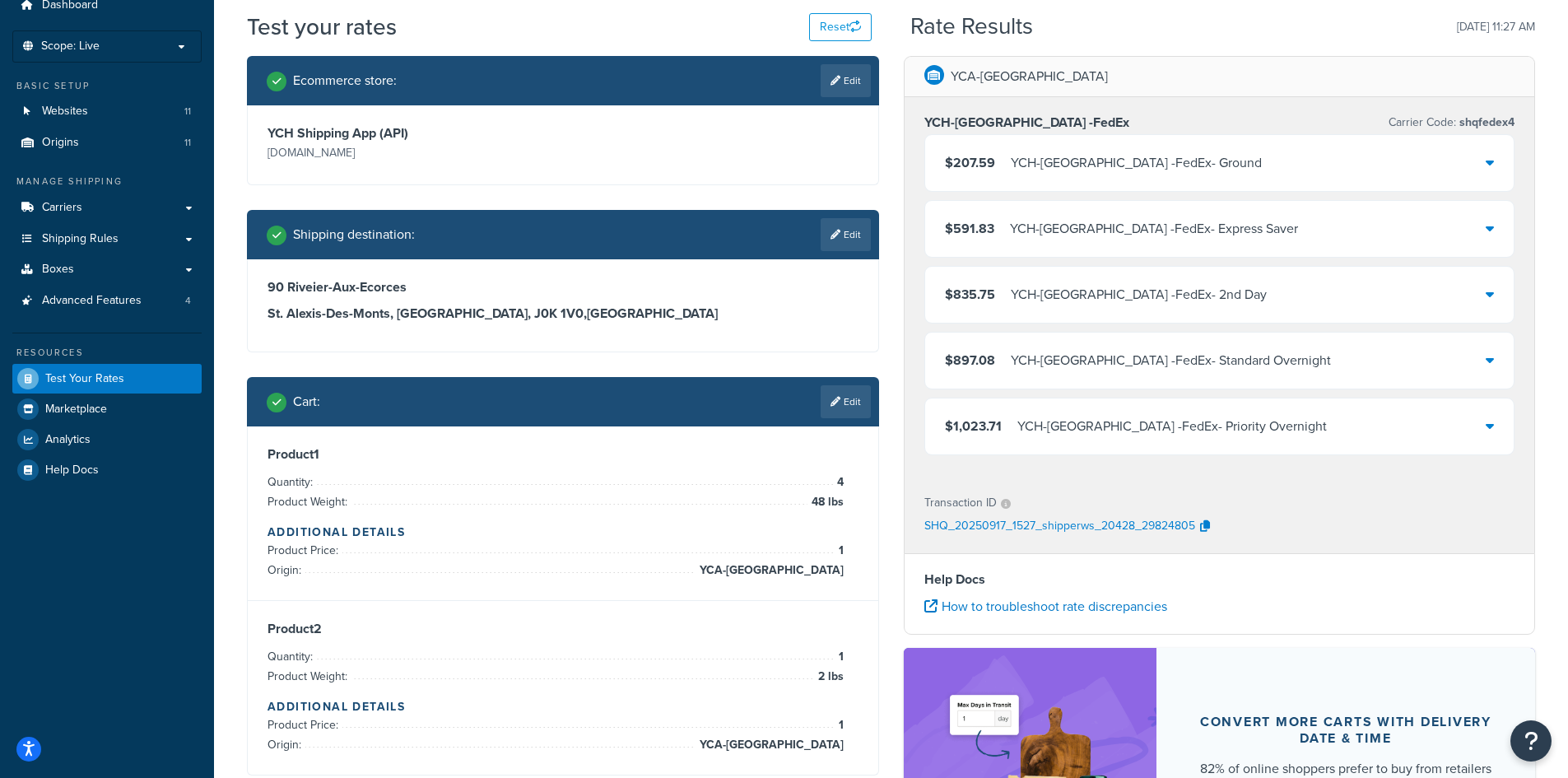
click at [1499, 168] on div "$207.59 YCH-[GEOGRAPHIC_DATA] -FedEx - Ground" at bounding box center [1220, 162] width 590 height 56
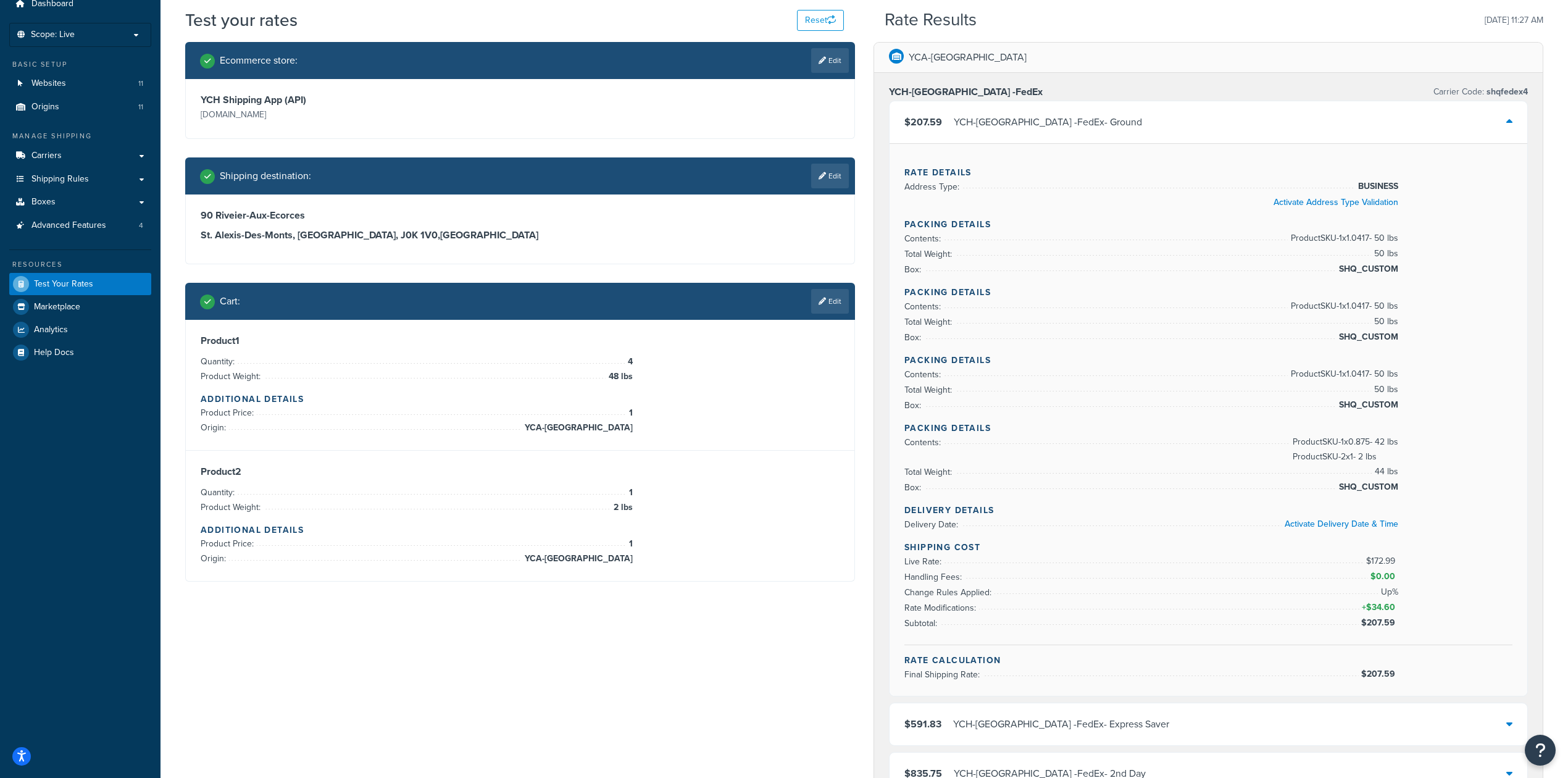
drag, startPoint x: 681, startPoint y: 686, endPoint x: 687, endPoint y: 691, distance: 7.8
click at [682, 583] on div "Ecommerce store : Edit YCH Shipping App (API) [DOMAIN_NAME] Shipping destinatio…" at bounding box center [864, 651] width 1377 height 1219
